Goal: Check status

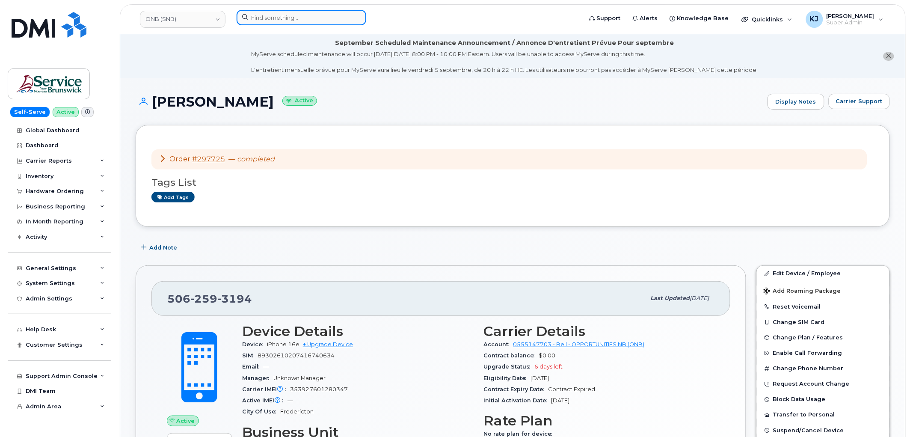
click at [300, 14] on input at bounding box center [302, 17] width 130 height 15
paste input "299960"
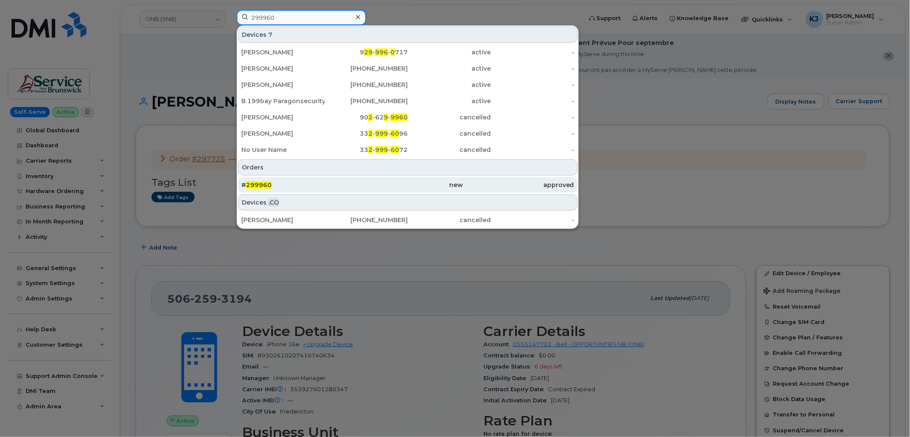
type input "299960"
click at [292, 181] on div "# 299960" at bounding box center [296, 185] width 111 height 9
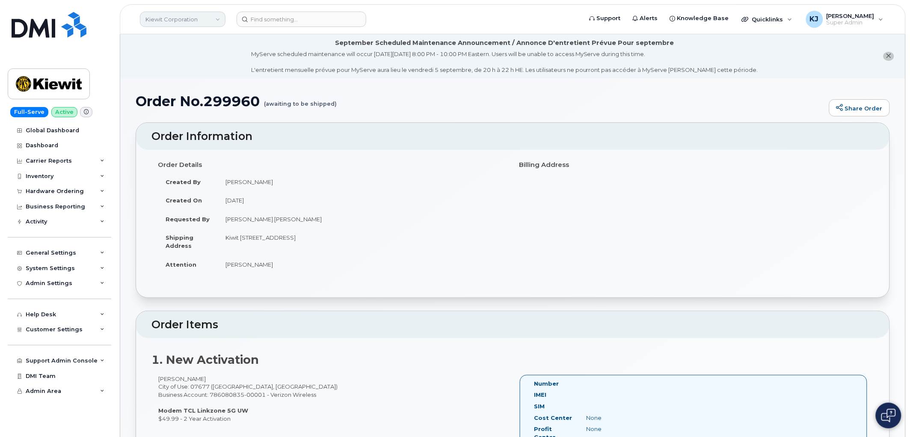
drag, startPoint x: 163, startPoint y: 14, endPoint x: 157, endPoint y: 15, distance: 6.1
click at [163, 14] on link "Kiewit Corporation" at bounding box center [183, 19] width 86 height 15
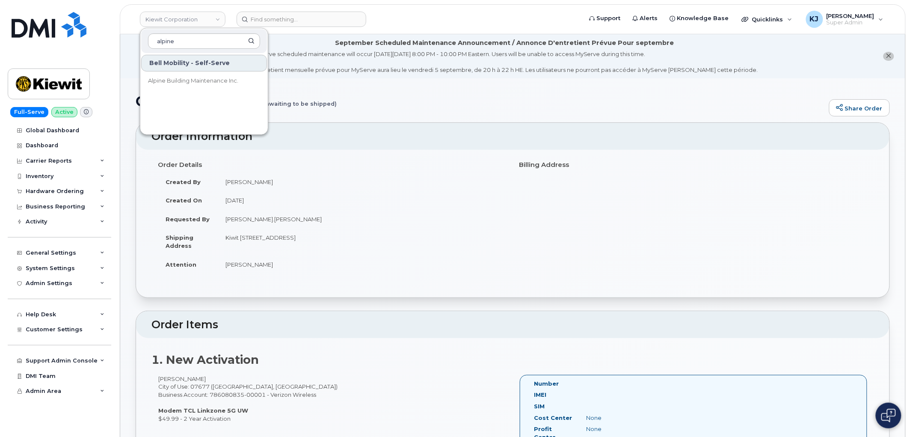
type input "alpine"
click at [443, 96] on h1 "Order No.299960 (awaiting to be shipped)" at bounding box center [481, 101] width 690 height 15
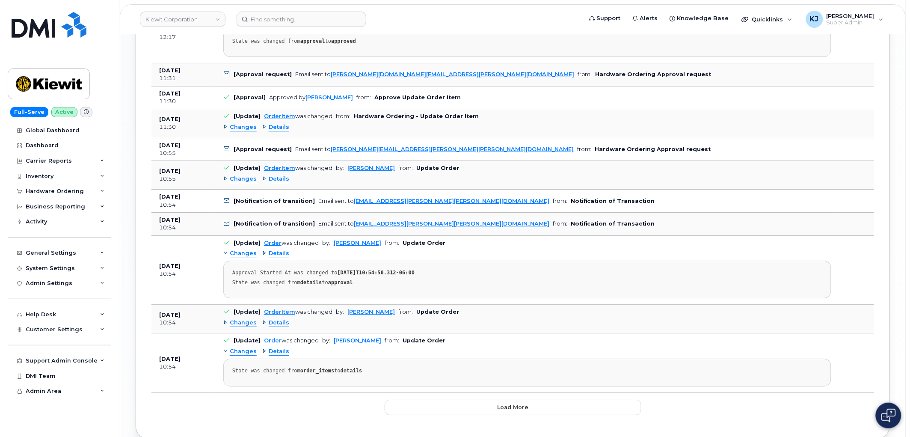
scroll to position [983, 0]
